Goal: Information Seeking & Learning: Find contact information

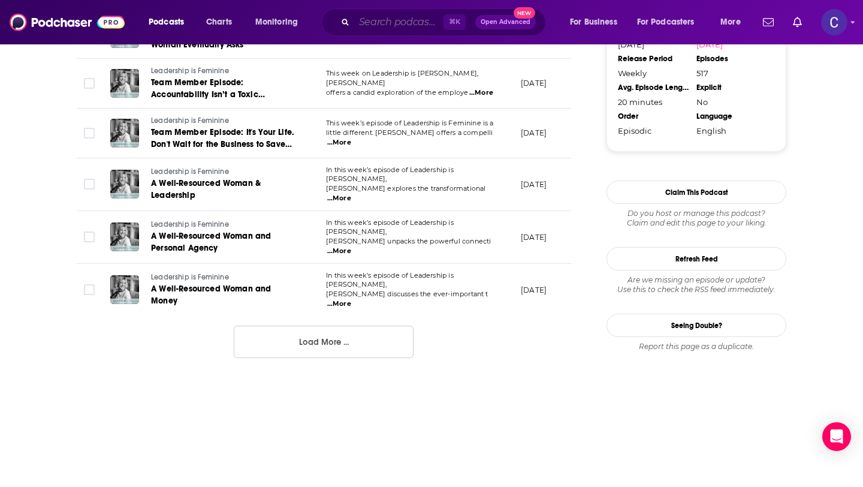
click at [409, 26] on input "Search podcasts, credits, & more..." at bounding box center [398, 22] width 89 height 19
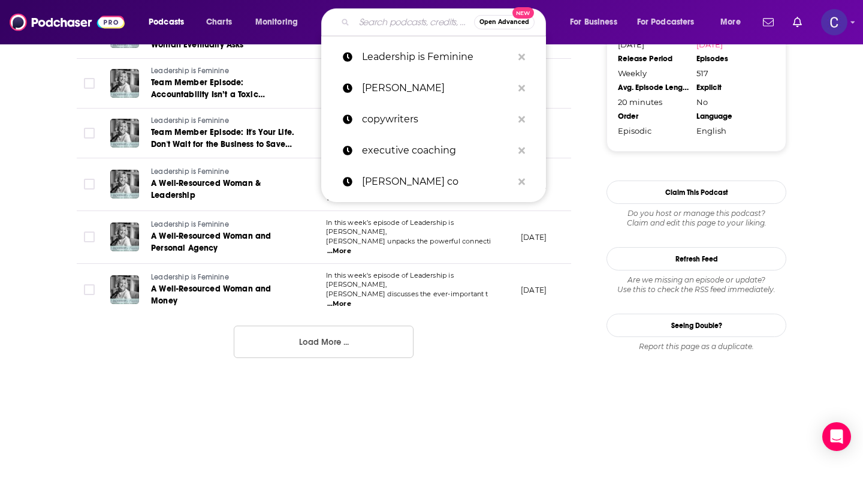
paste input "The Heart Centered Entrepreneur"
type input "The Heart Centered Entrepreneur"
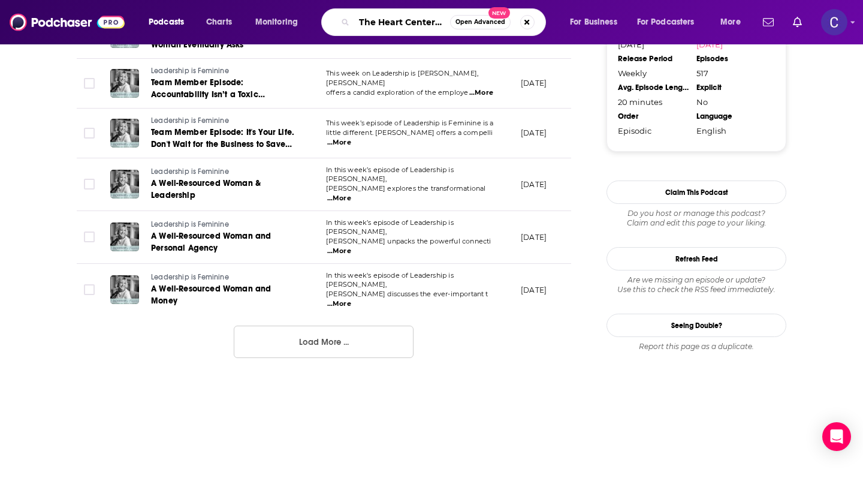
scroll to position [0, 62]
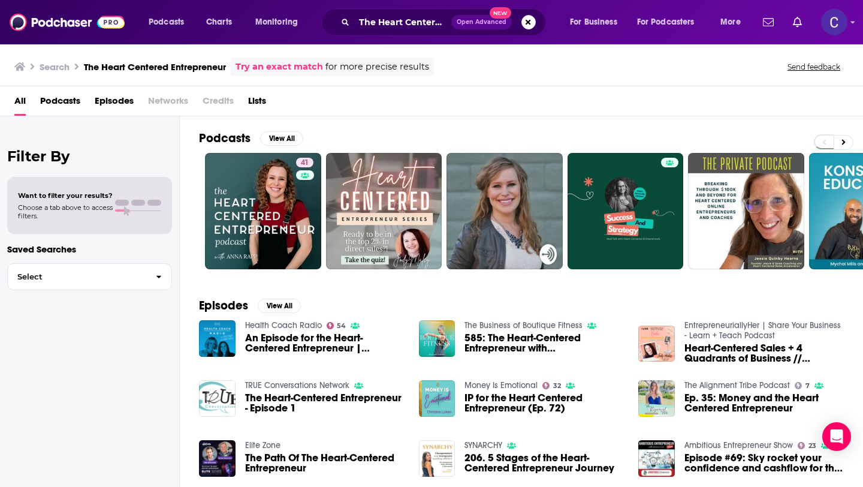
click at [301, 174] on div "Power Score: 41" at bounding box center [305, 180] width 66 height 18
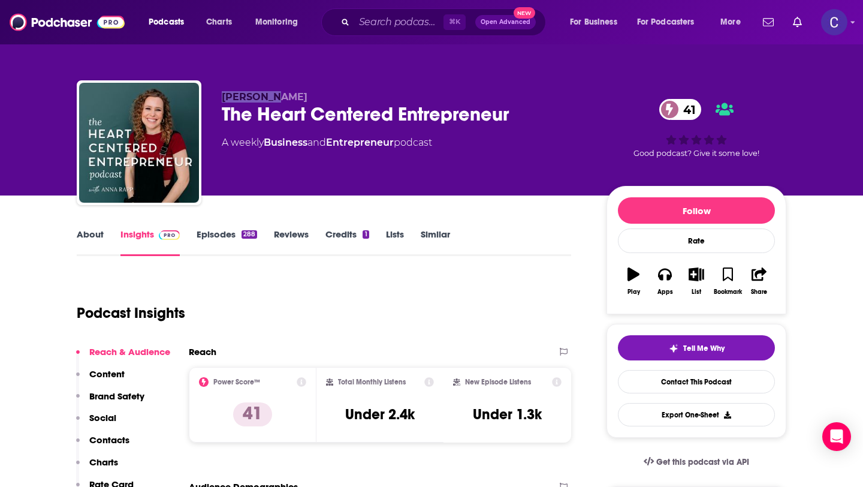
drag, startPoint x: 225, startPoint y: 95, endPoint x: 305, endPoint y: 95, distance: 79.7
click at [305, 95] on p "[PERSON_NAME]" at bounding box center [405, 96] width 366 height 11
copy span "[PERSON_NAME]"
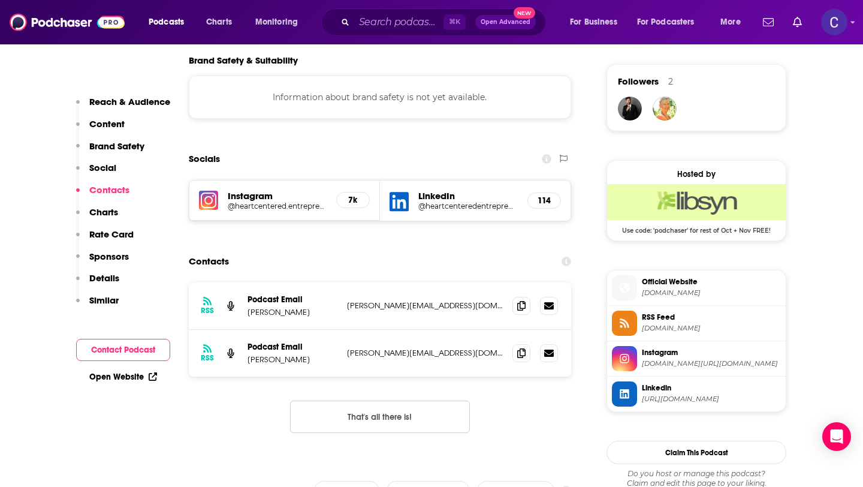
scroll to position [924, 0]
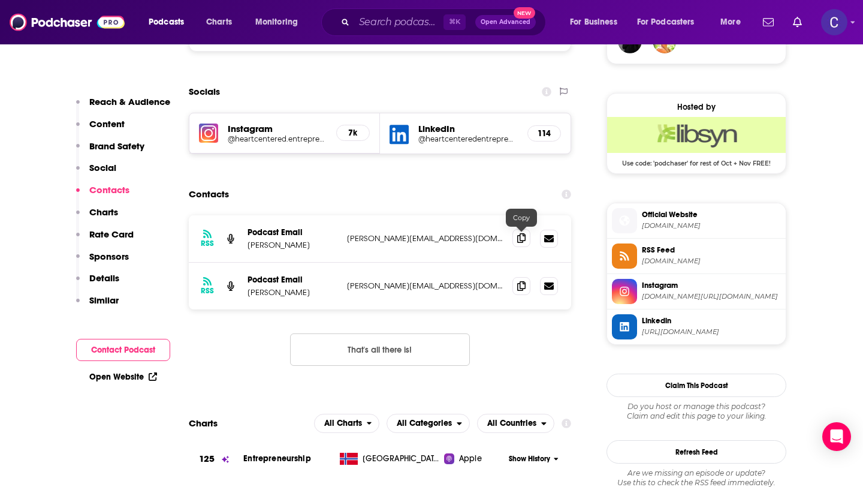
click at [517, 242] on icon at bounding box center [521, 238] width 8 height 10
click at [521, 292] on span at bounding box center [522, 285] width 18 height 18
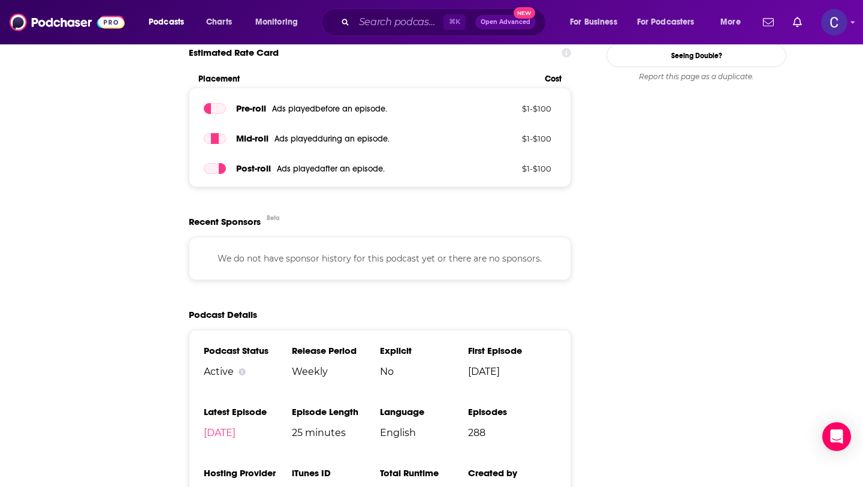
scroll to position [0, 0]
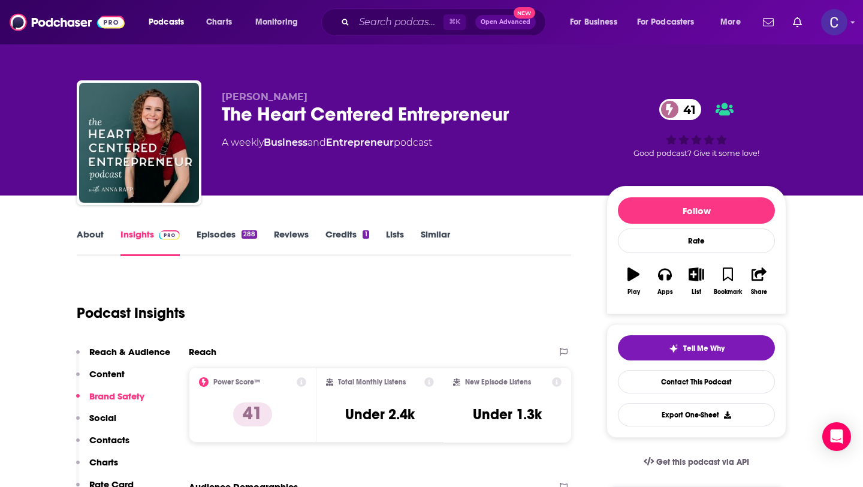
click at [435, 239] on link "Similar" at bounding box center [435, 242] width 29 height 28
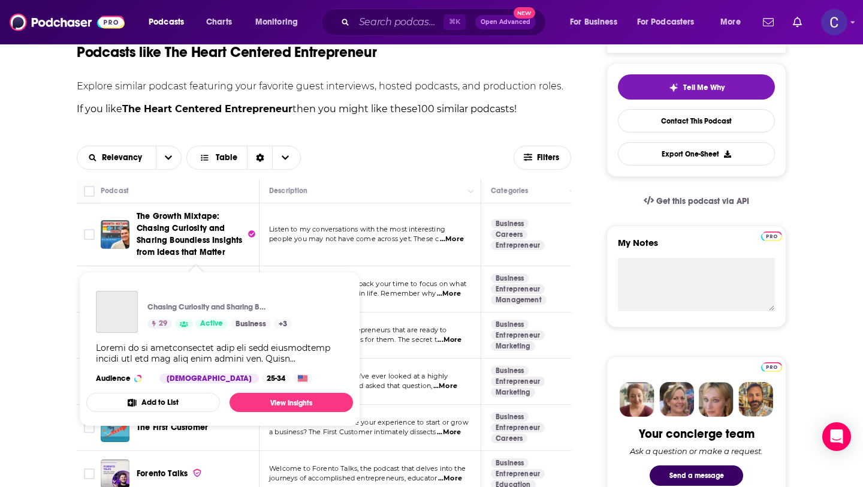
scroll to position [105, 0]
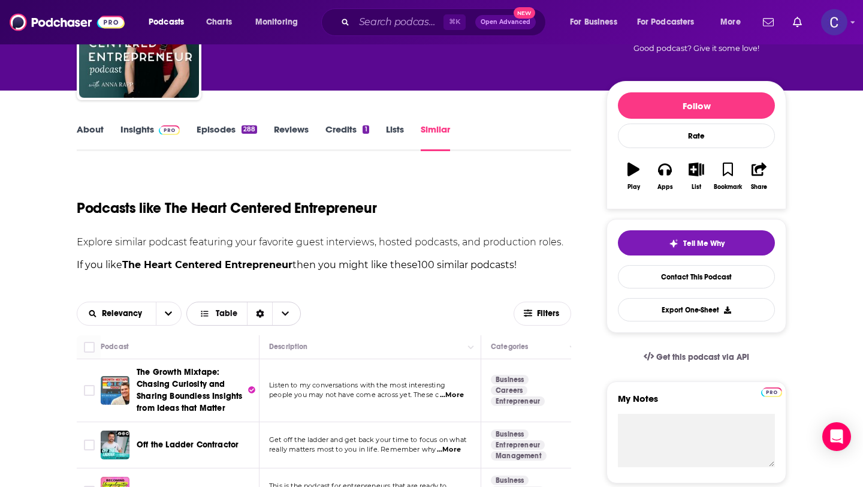
click at [234, 316] on span "Table" at bounding box center [227, 313] width 22 height 8
click at [235, 361] on div "Gallery" at bounding box center [243, 355] width 115 height 20
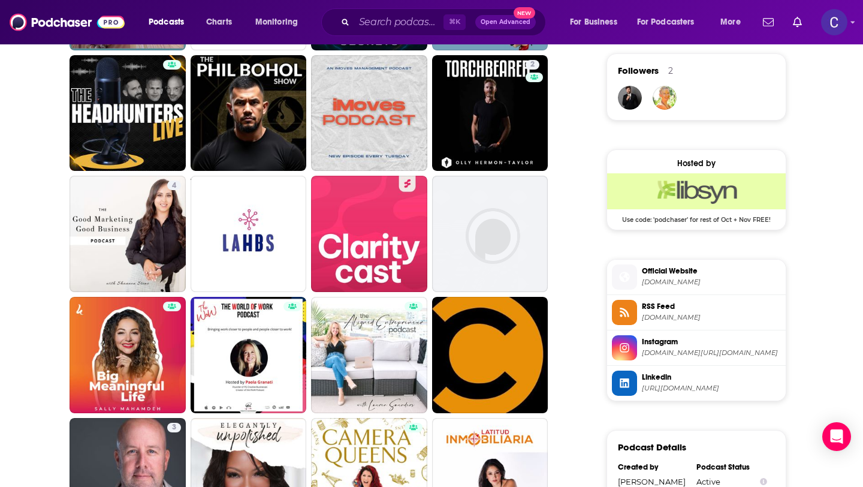
scroll to position [869, 0]
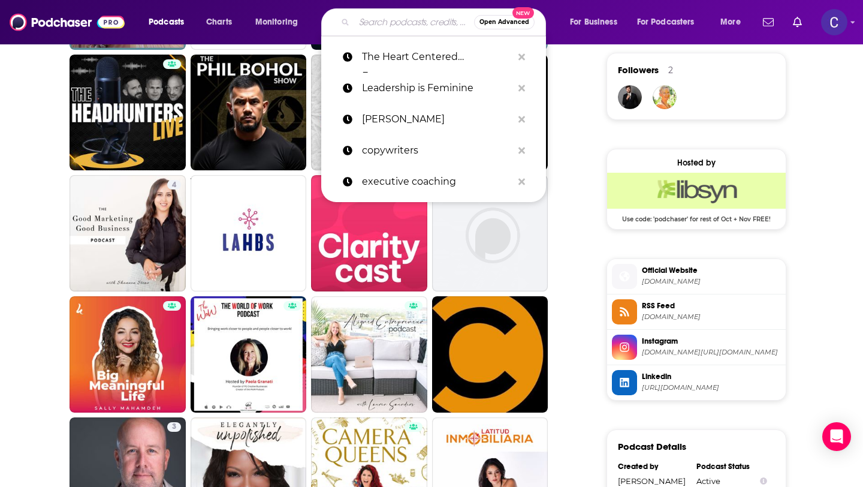
click at [393, 20] on input "Search podcasts, credits, & more..." at bounding box center [414, 22] width 120 height 19
paste input "The [MEDICAL_DATA] Entrepreneu(Her)"
type input "The [MEDICAL_DATA] Entrepreneu(Her)"
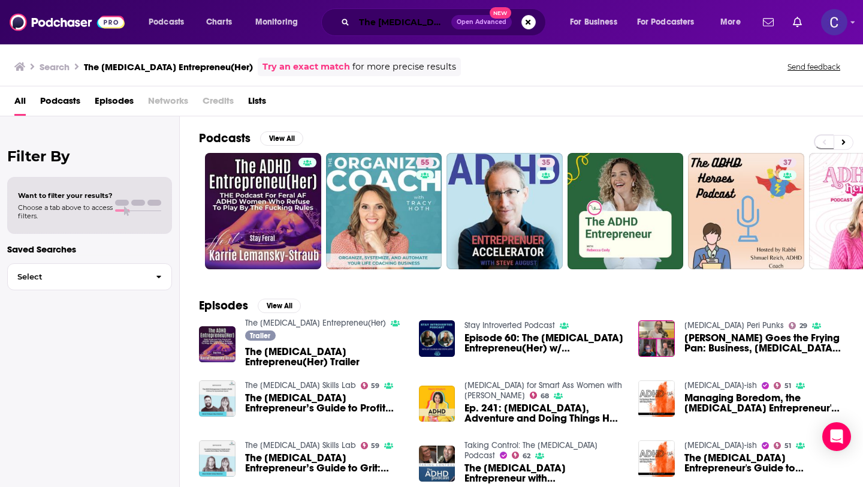
click at [423, 20] on input "The [MEDICAL_DATA] Entrepreneu(Her)" at bounding box center [402, 22] width 97 height 19
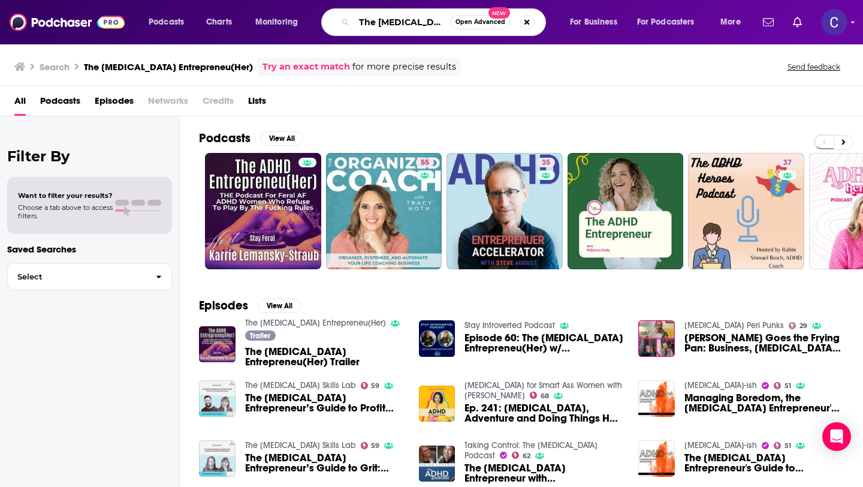
paste input "Flourish Foundry Podcast"
type input "The Flourish Foundry Podcast"
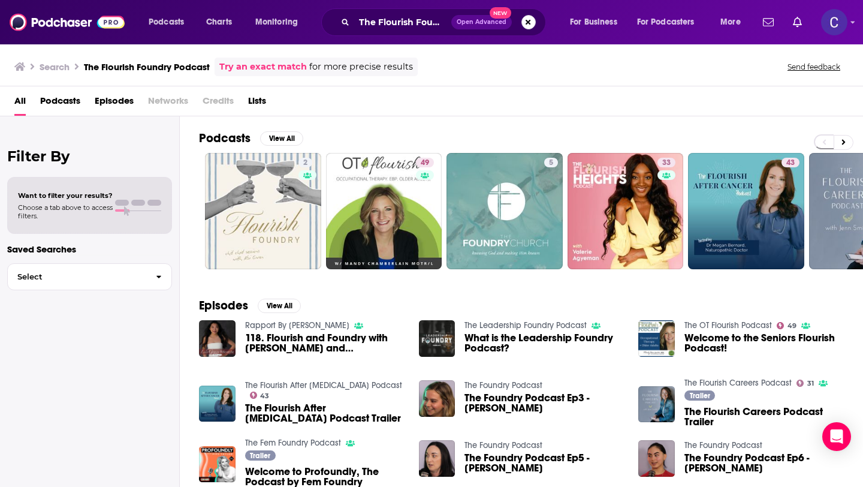
click at [529, 23] on button "Search podcasts, credits, & more..." at bounding box center [529, 22] width 14 height 14
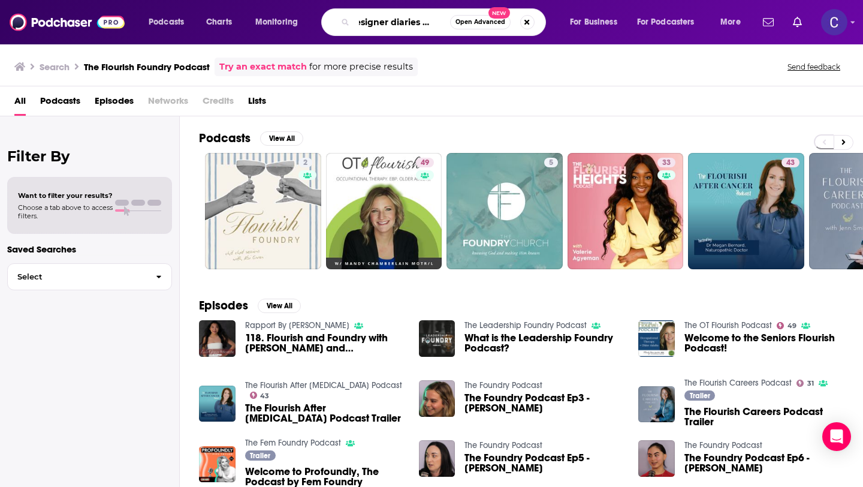
scroll to position [0, 19]
type input "designer diaries podcast"
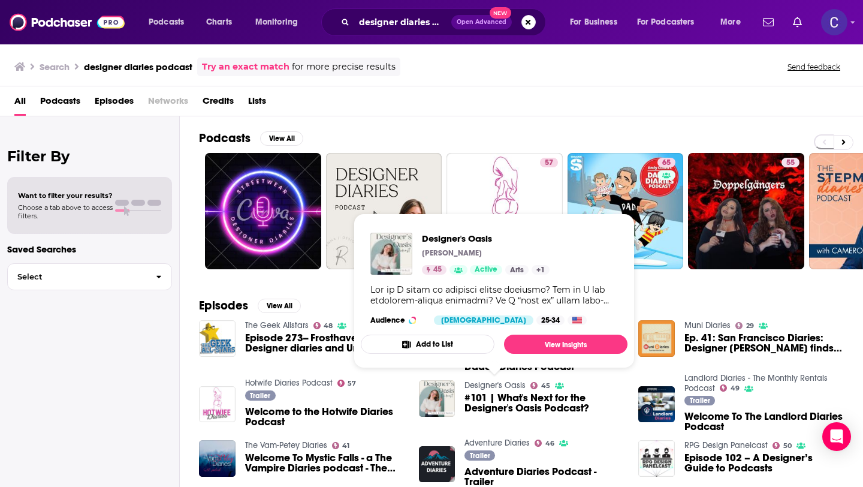
click at [501, 385] on link "Designer's Oasis" at bounding box center [495, 385] width 61 height 10
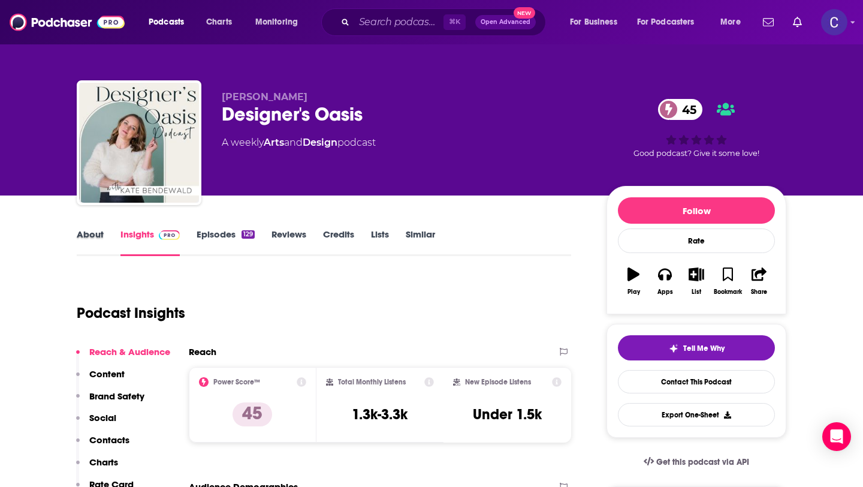
click at [107, 239] on div "About" at bounding box center [99, 242] width 44 height 28
click at [97, 237] on link "About" at bounding box center [90, 242] width 27 height 28
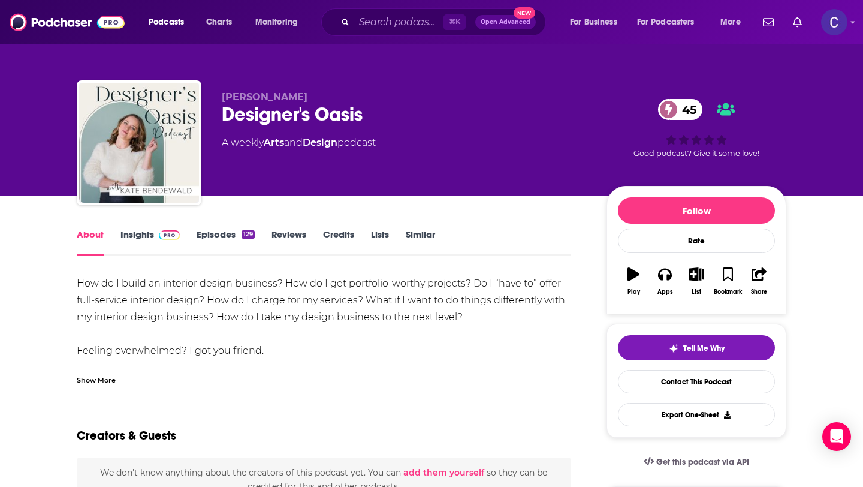
click at [223, 238] on link "Episodes 129" at bounding box center [226, 242] width 58 height 28
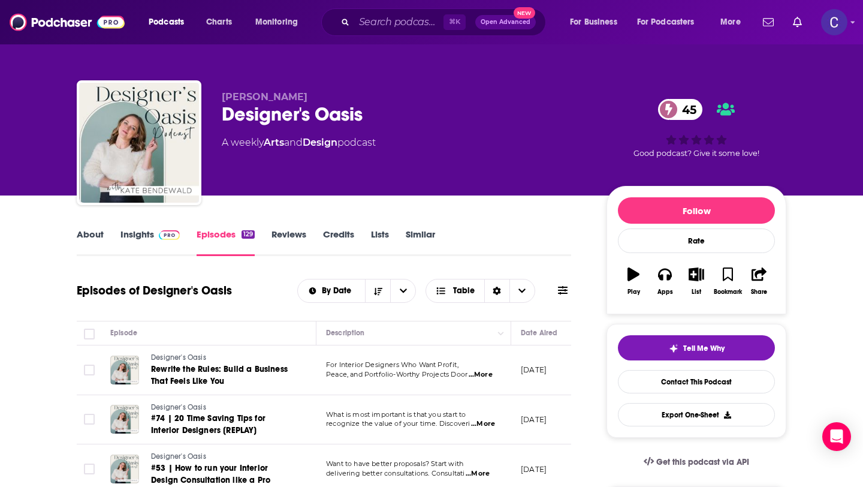
click at [414, 237] on link "Similar" at bounding box center [420, 242] width 29 height 28
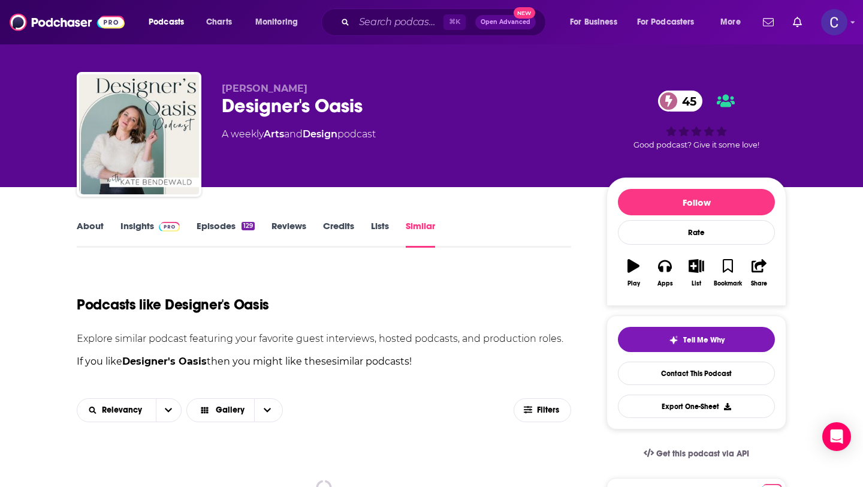
scroll to position [333, 0]
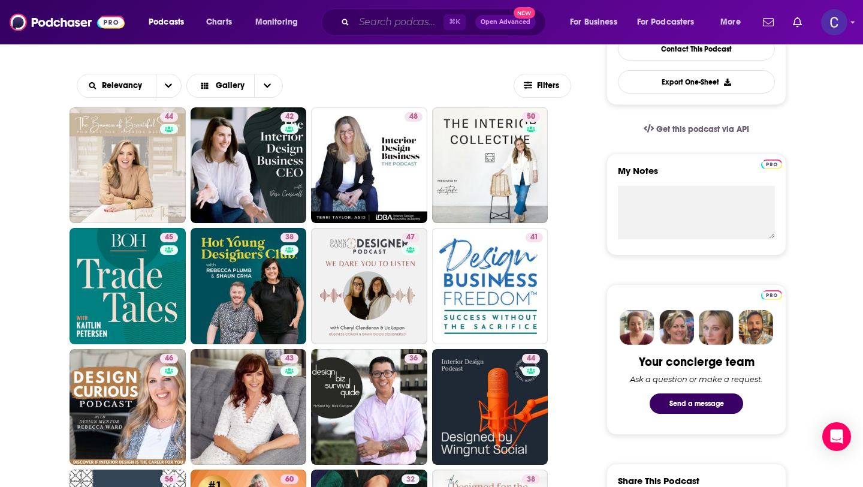
click at [422, 23] on input "Search podcasts, credits, & more..." at bounding box center [398, 22] width 89 height 19
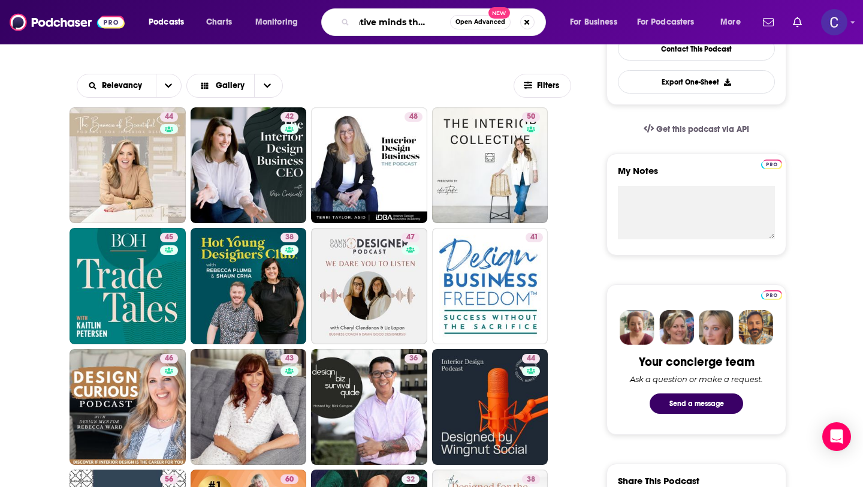
type input "creative minds think alike"
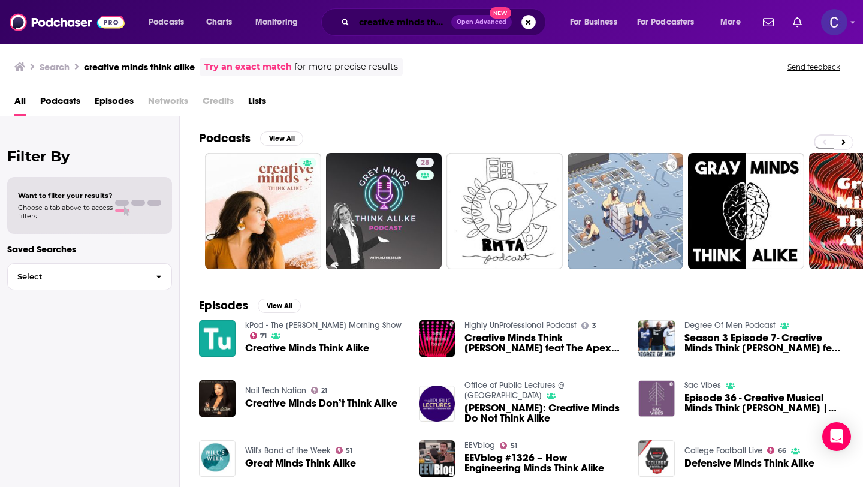
click at [414, 19] on input "creative minds think alike" at bounding box center [402, 22] width 97 height 19
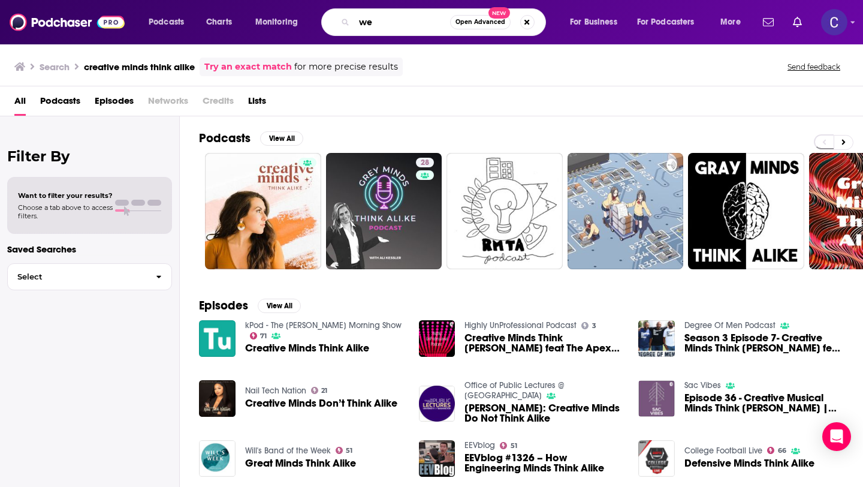
type input "w"
type input "social media management"
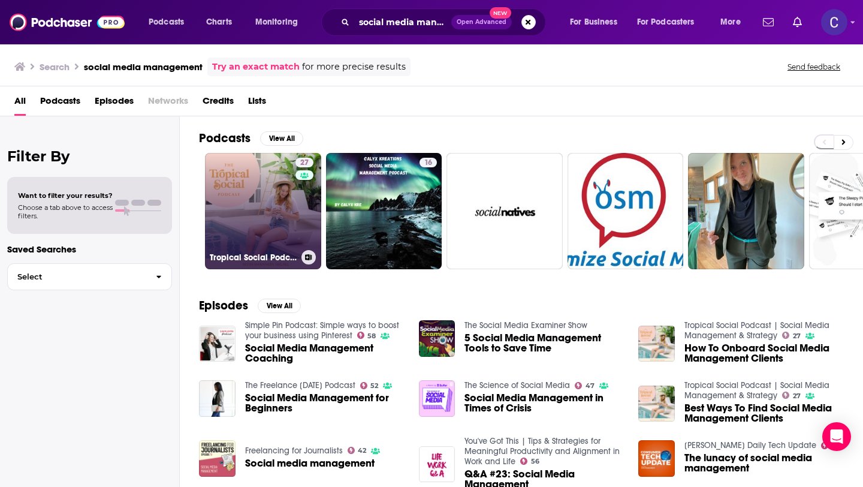
click at [244, 205] on link "27 Tropical Social Podcast | Social Media Management & Strategy" at bounding box center [263, 211] width 116 height 116
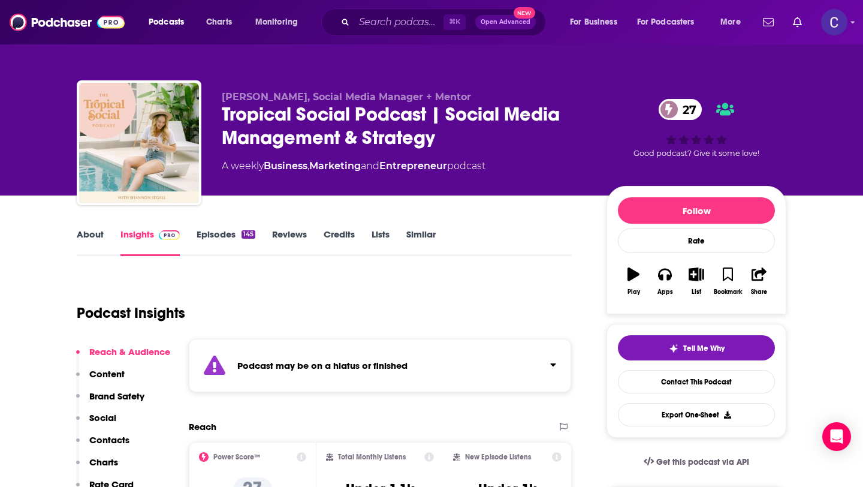
drag, startPoint x: 224, startPoint y: 113, endPoint x: 439, endPoint y: 110, distance: 215.2
click at [439, 110] on div "Tropical Social Podcast | Social Media Management & Strategy 27" at bounding box center [405, 126] width 366 height 47
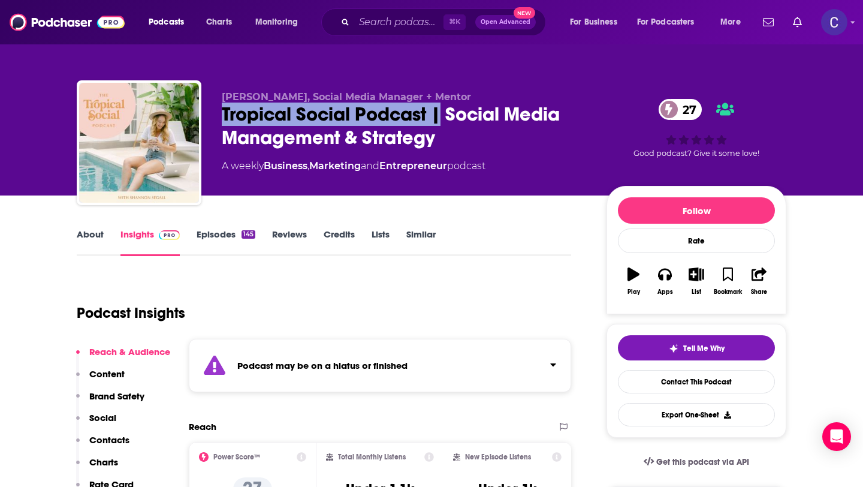
click at [417, 239] on link "Similar" at bounding box center [420, 242] width 29 height 28
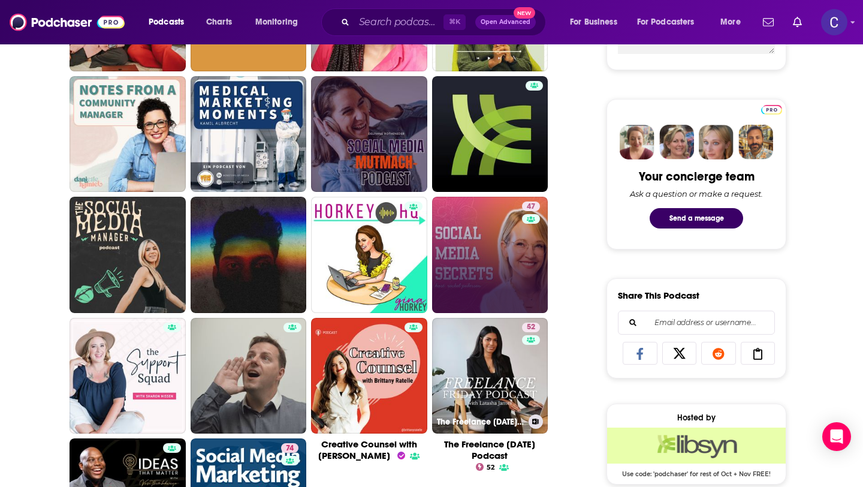
scroll to position [535, 0]
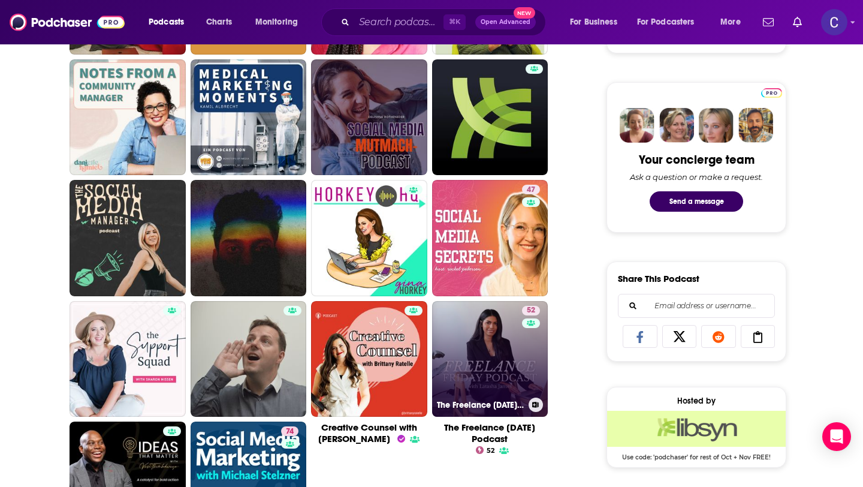
click at [496, 356] on link "52 The Freelance [DATE] Podcast" at bounding box center [490, 359] width 116 height 116
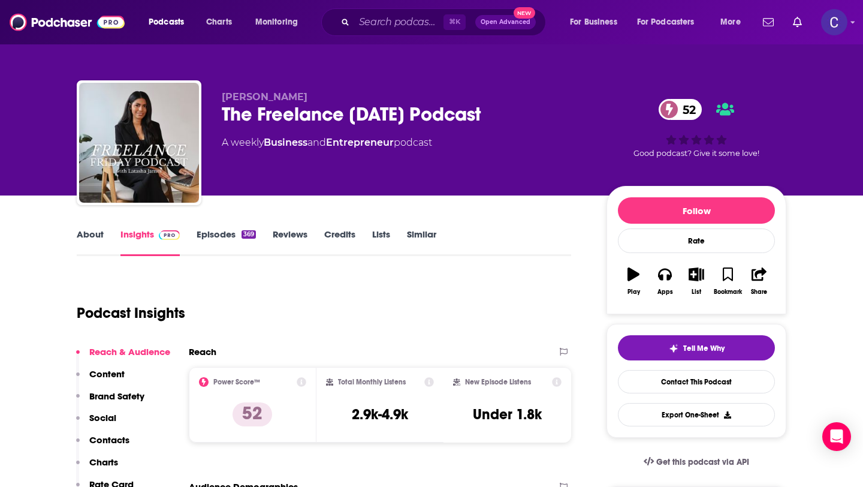
drag, startPoint x: 396, startPoint y: 112, endPoint x: 488, endPoint y: 116, distance: 92.4
click at [488, 116] on div "The Freelance [DATE] Podcast 52" at bounding box center [405, 114] width 366 height 23
drag, startPoint x: 221, startPoint y: 95, endPoint x: 310, endPoint y: 95, distance: 88.7
click at [310, 95] on p "[PERSON_NAME]" at bounding box center [405, 96] width 366 height 11
copy span "[PERSON_NAME]"
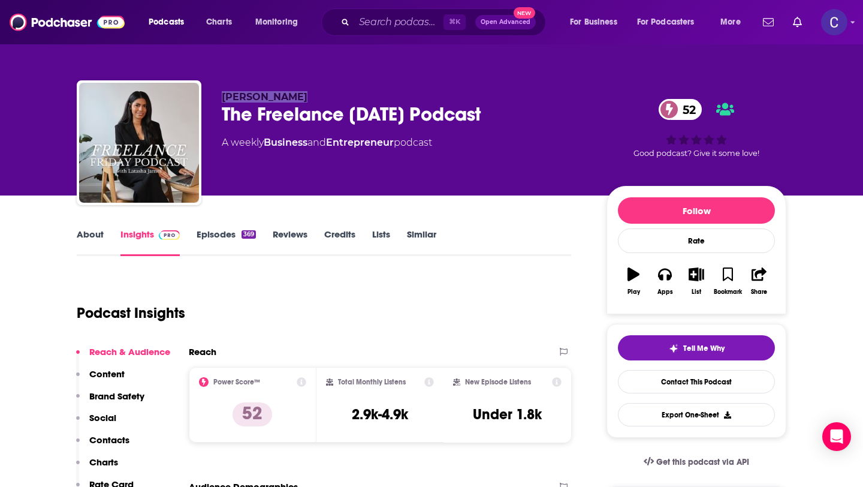
click at [228, 234] on link "Episodes 369" at bounding box center [226, 242] width 59 height 28
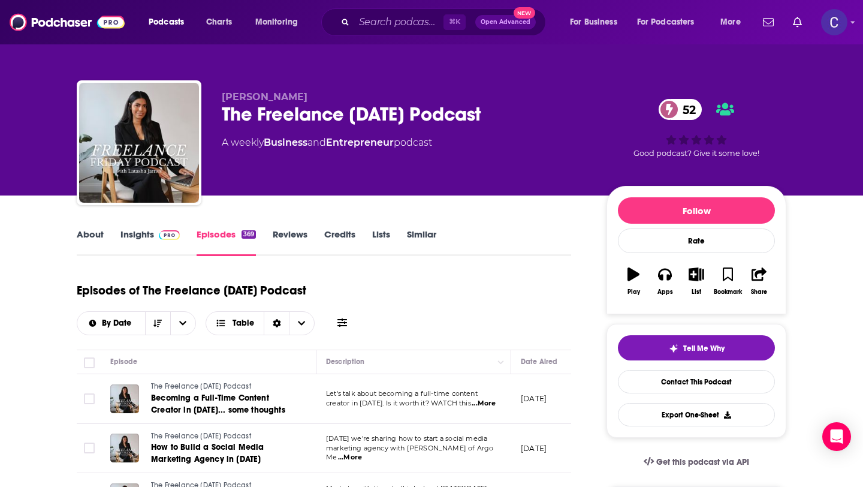
click at [150, 238] on link "Insights" at bounding box center [150, 242] width 59 height 28
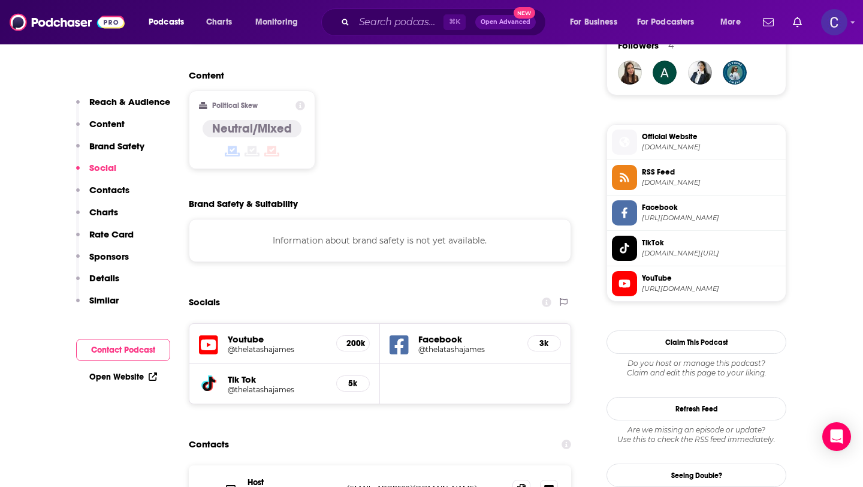
scroll to position [1035, 0]
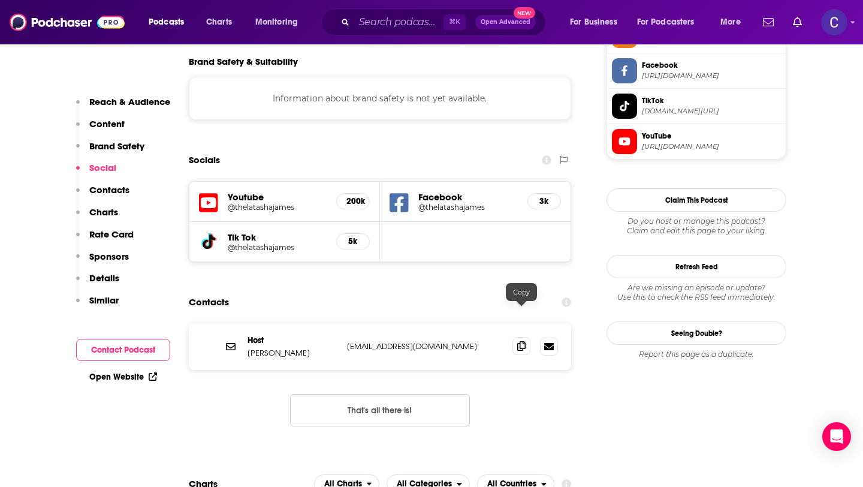
click at [519, 341] on icon at bounding box center [521, 346] width 8 height 10
